Goal: Navigation & Orientation: Find specific page/section

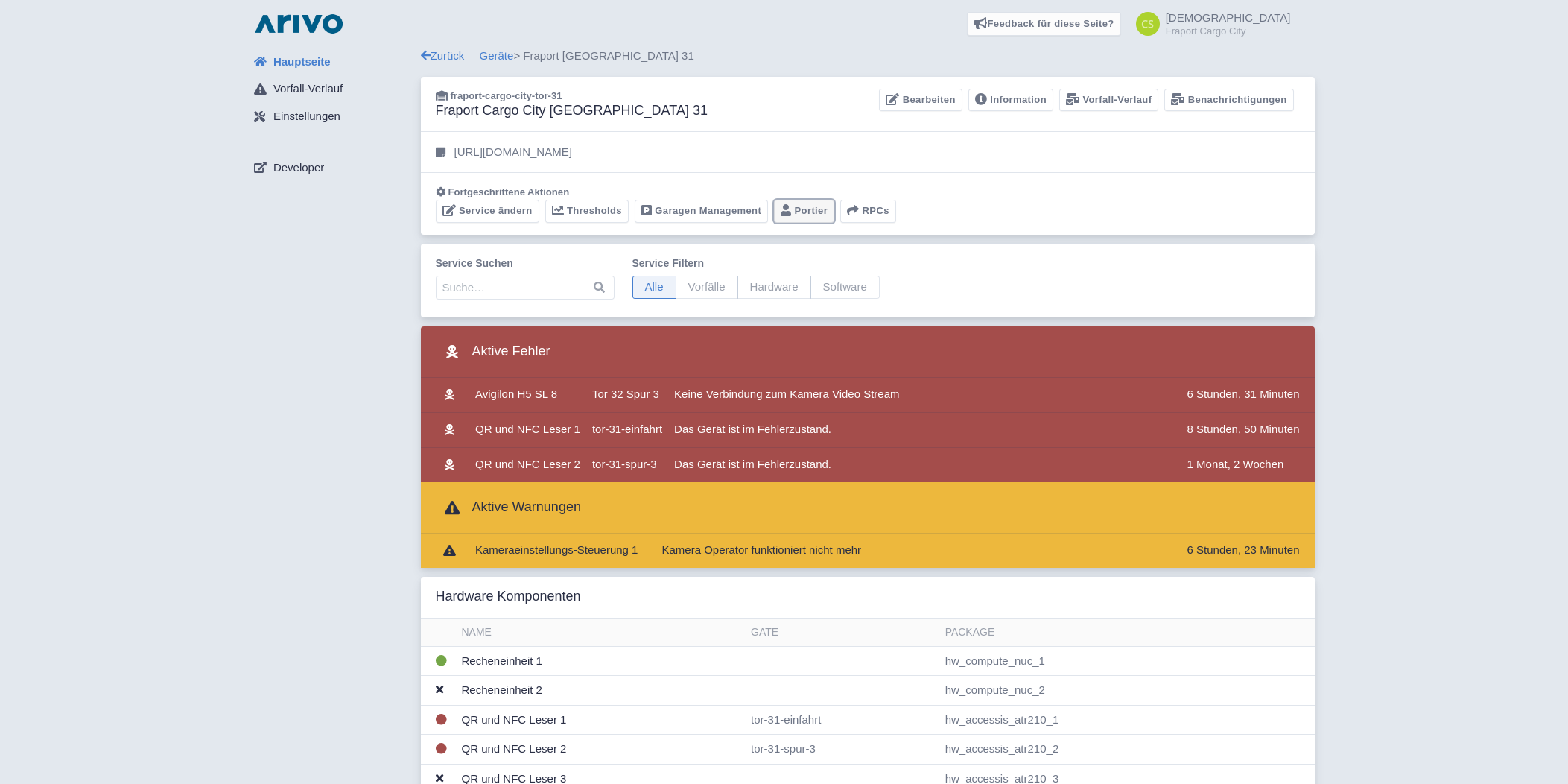
click at [801, 202] on link "Portier" at bounding box center [804, 211] width 60 height 23
click at [497, 49] on link "Geräte" at bounding box center [497, 55] width 34 height 13
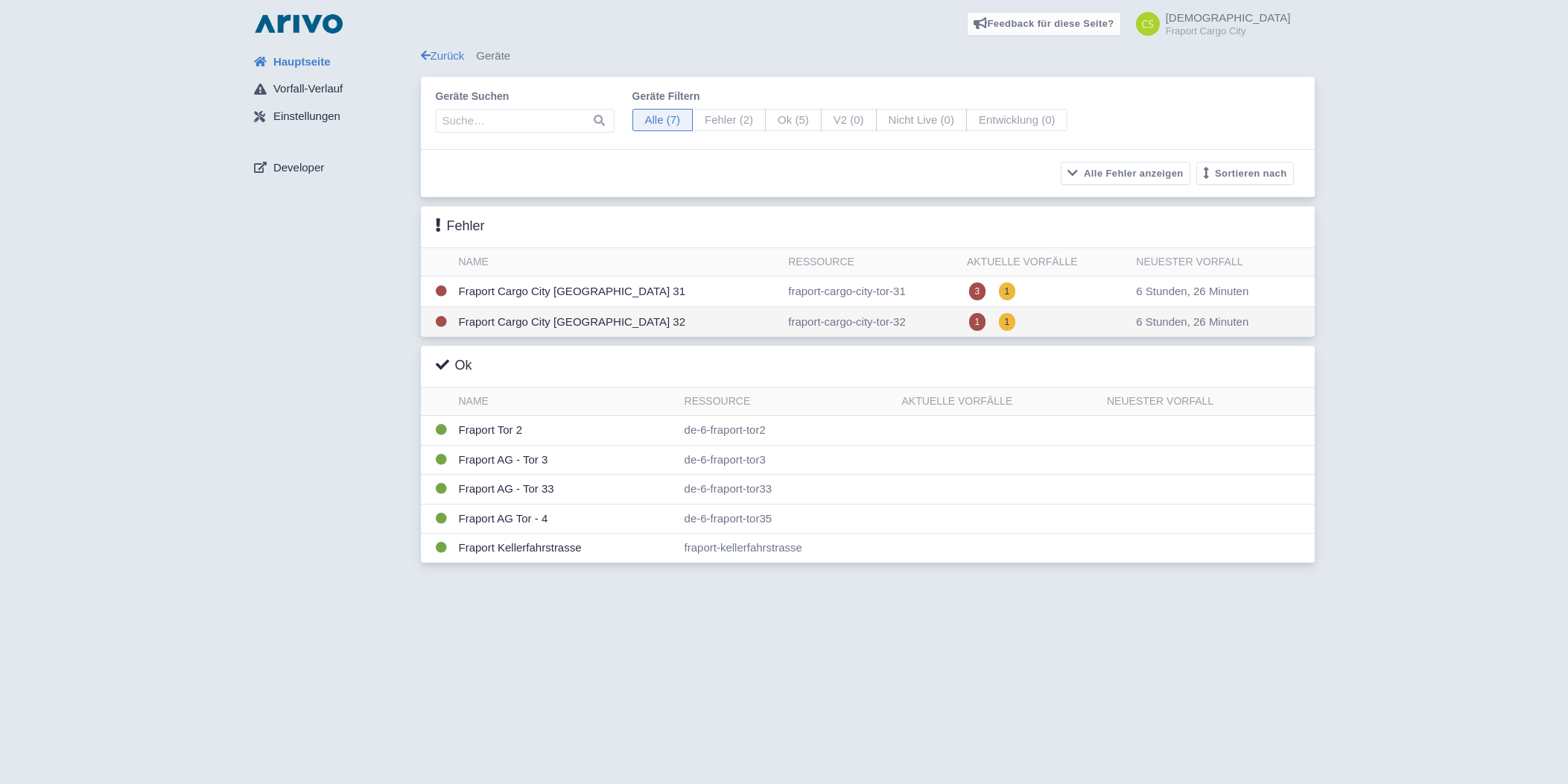
click at [520, 321] on td "Fraport Cargo City Süd Tor 32" at bounding box center [618, 322] width 330 height 30
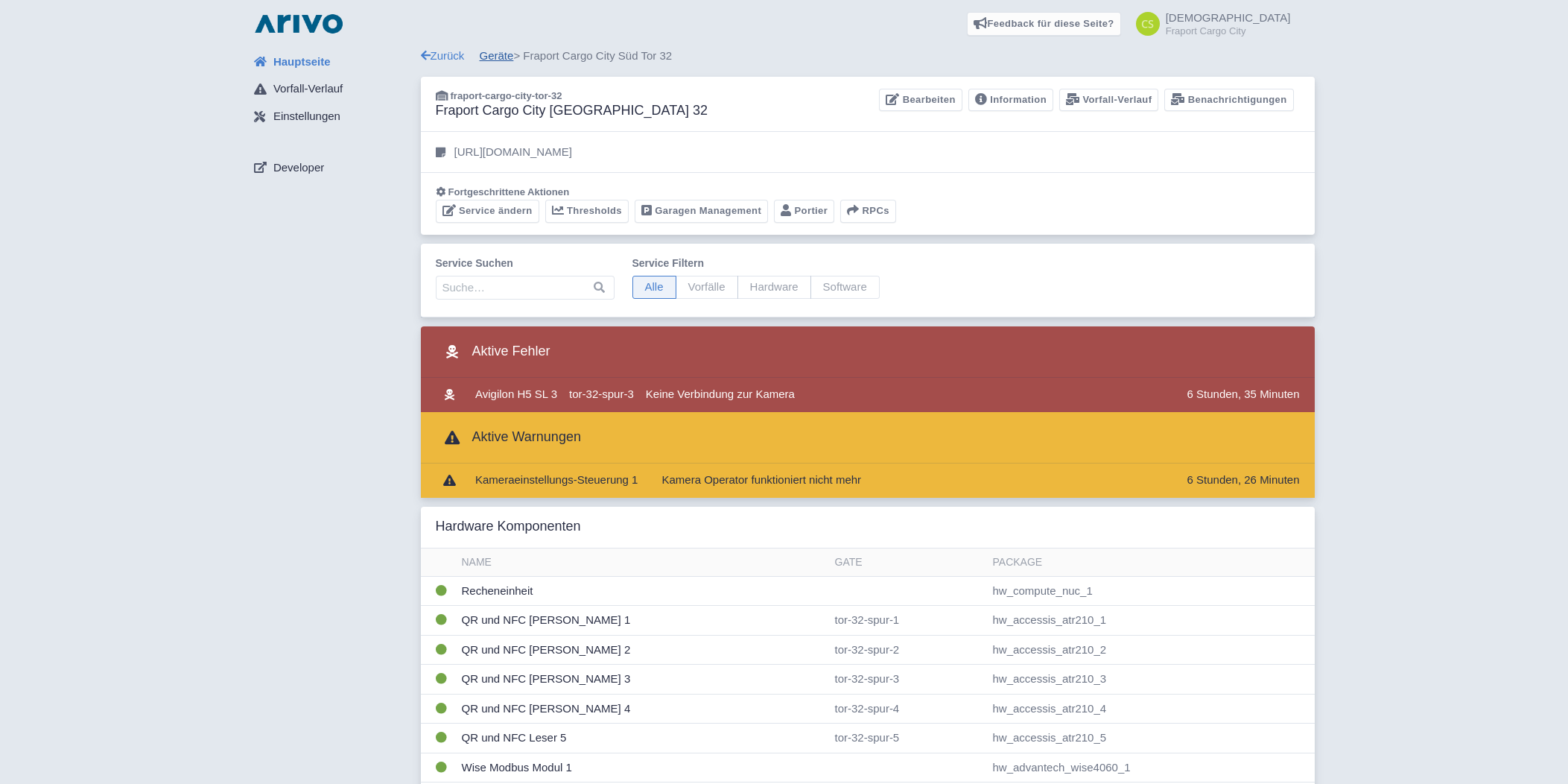
click at [495, 56] on link "Geräte" at bounding box center [497, 55] width 34 height 13
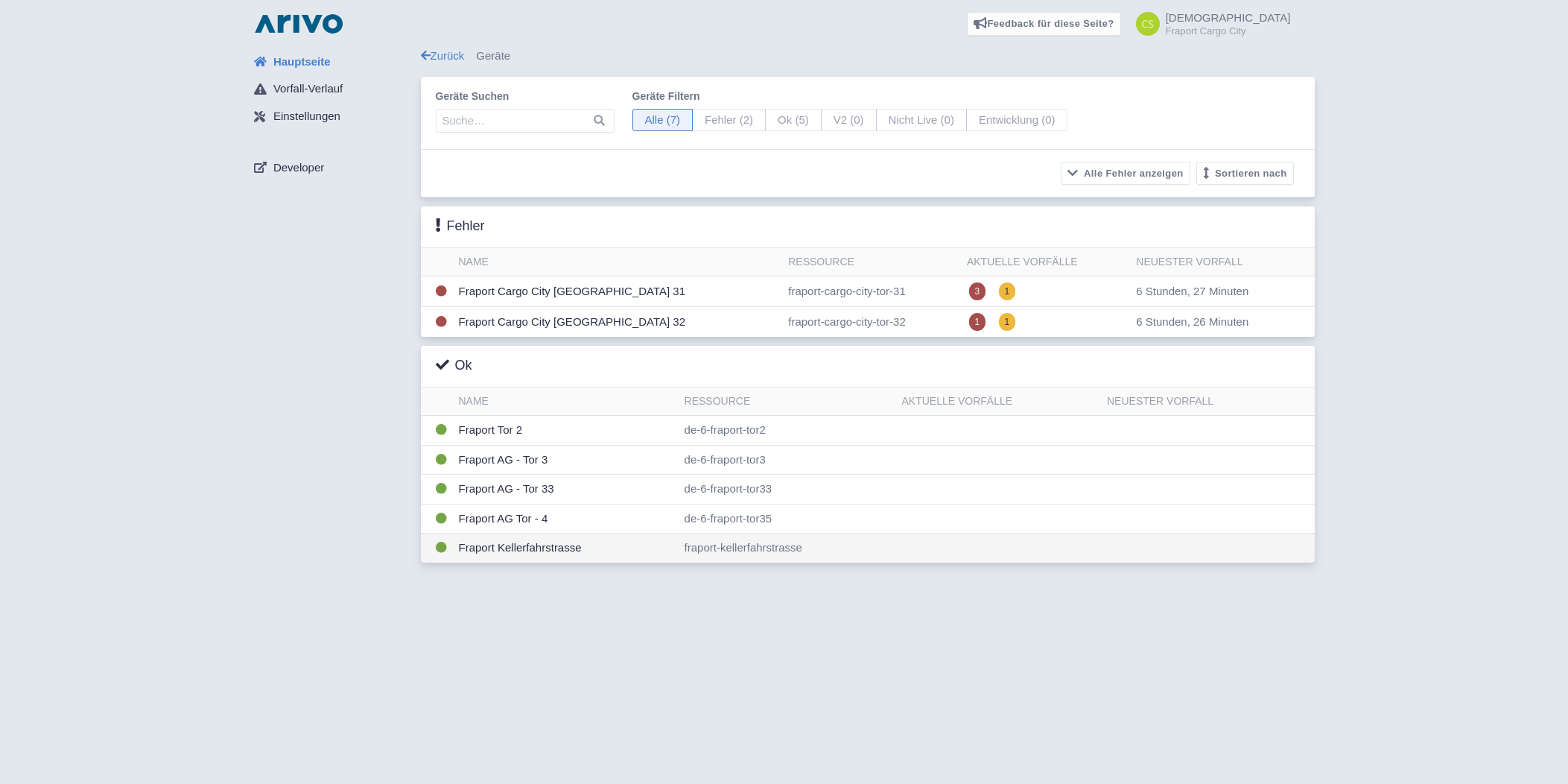
click at [541, 549] on td "Fraport Kellerfahrstrasse" at bounding box center [566, 548] width 226 height 29
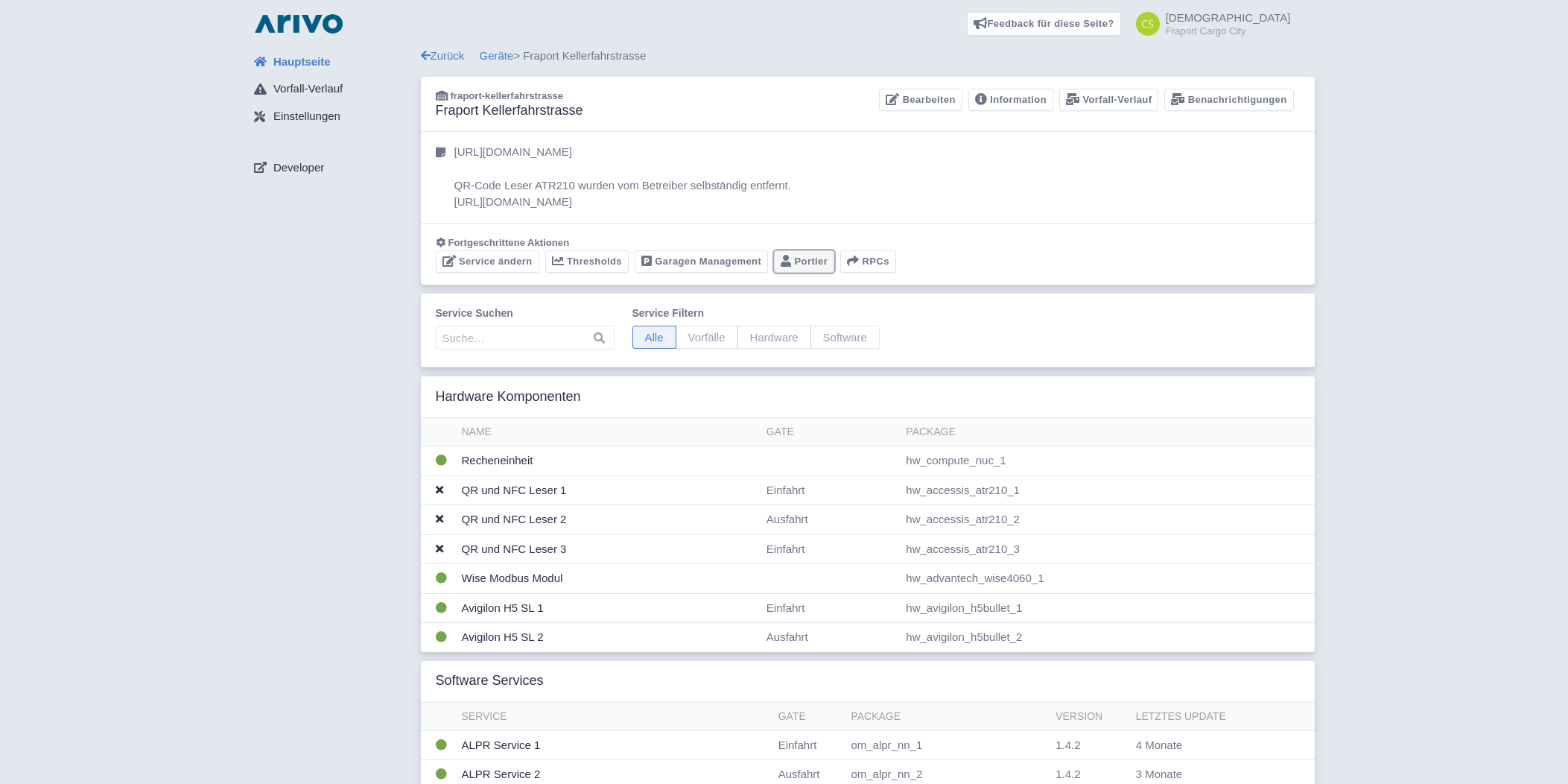
click at [783, 250] on link "Portier" at bounding box center [804, 261] width 60 height 23
